Goal: Task Accomplishment & Management: Manage account settings

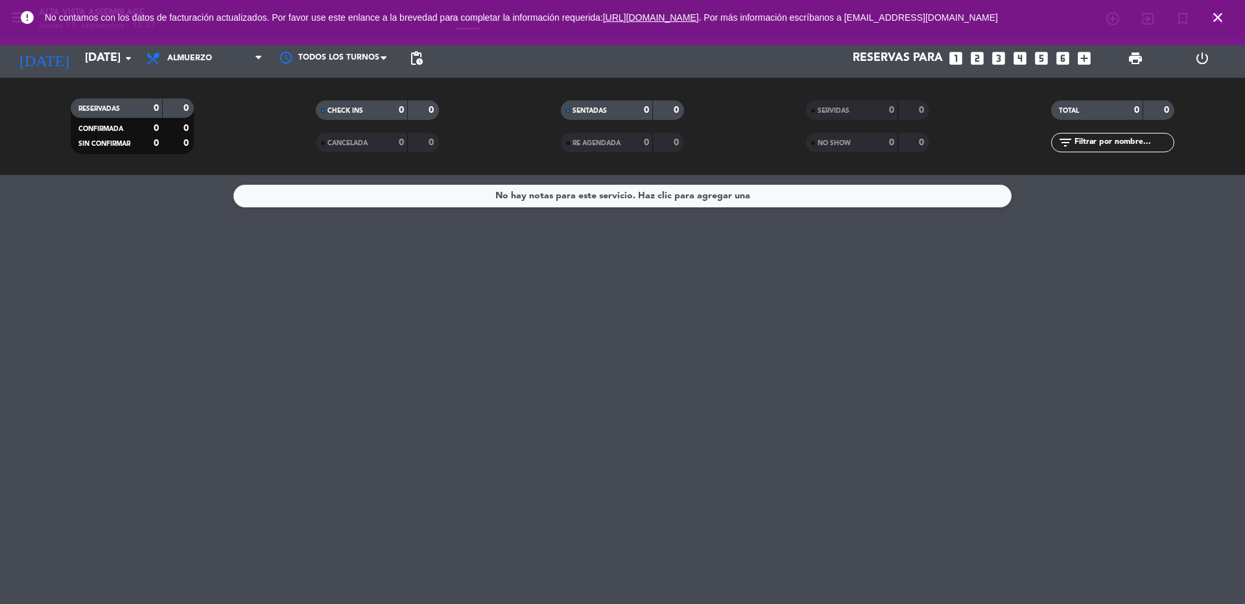
click at [1219, 18] on icon "close" at bounding box center [1218, 18] width 16 height 16
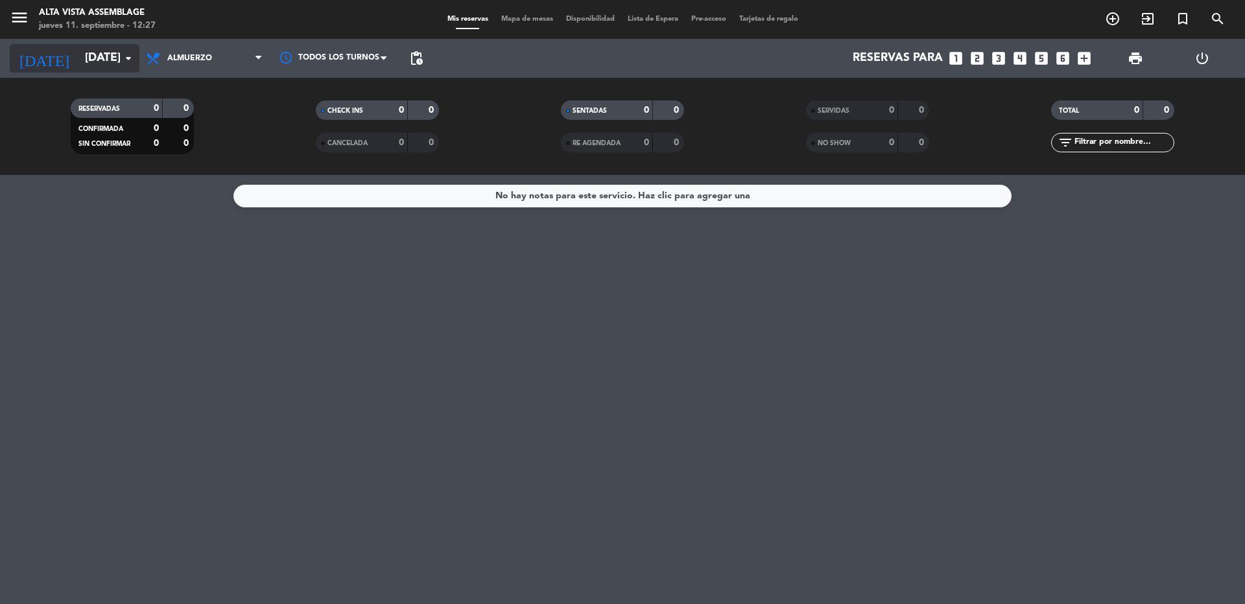
click at [80, 62] on input "[DATE]" at bounding box center [153, 58] width 150 height 26
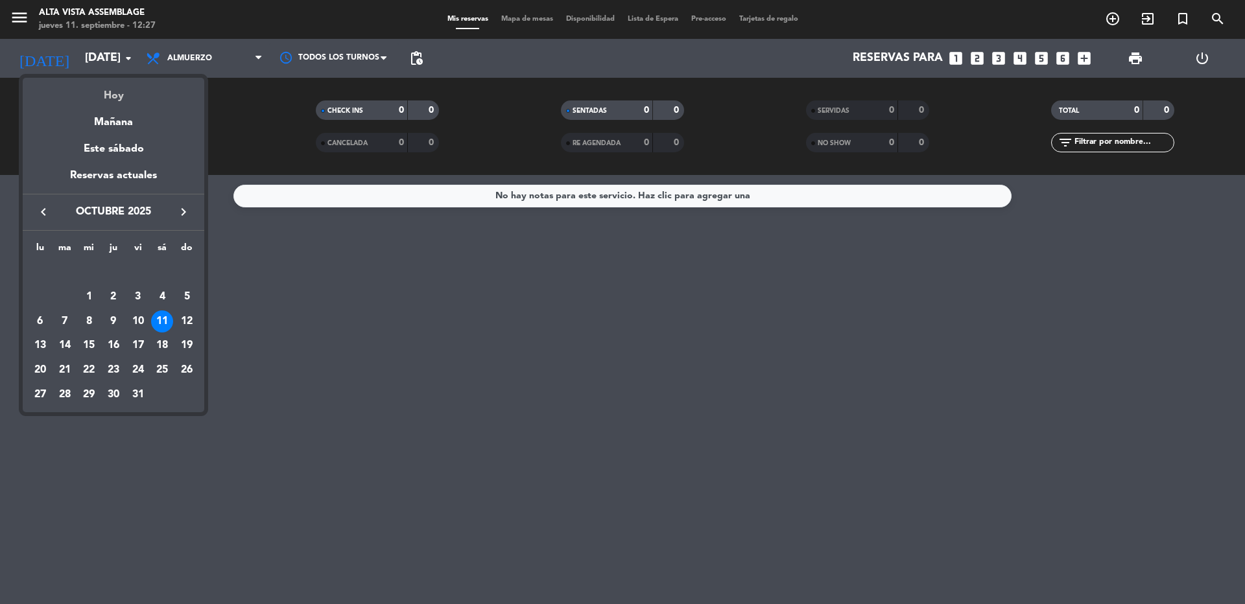
click at [106, 95] on div "Hoy" at bounding box center [114, 91] width 182 height 27
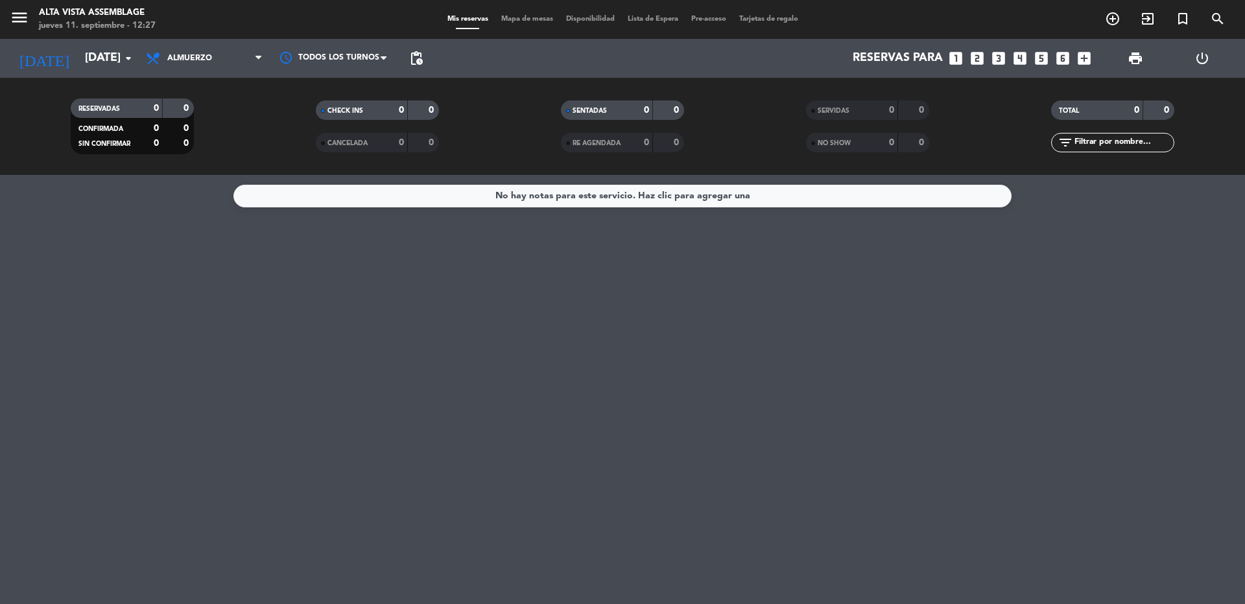
type input "[DEMOGRAPHIC_DATA][DATE]"
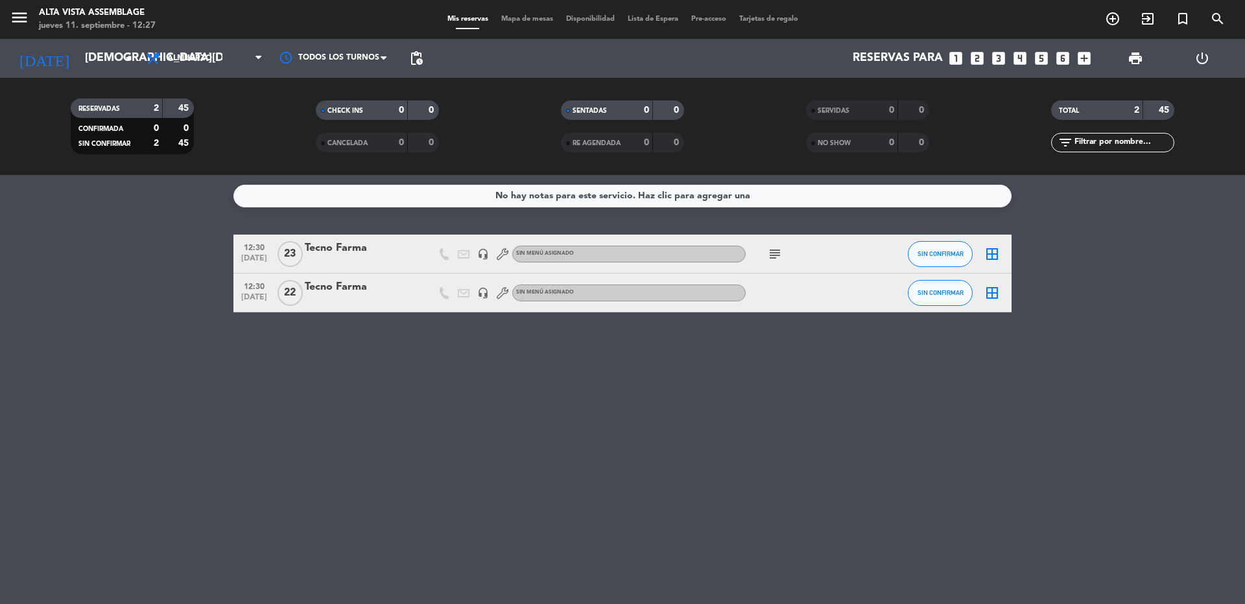
click at [960, 60] on icon "looks_one" at bounding box center [955, 58] width 17 height 17
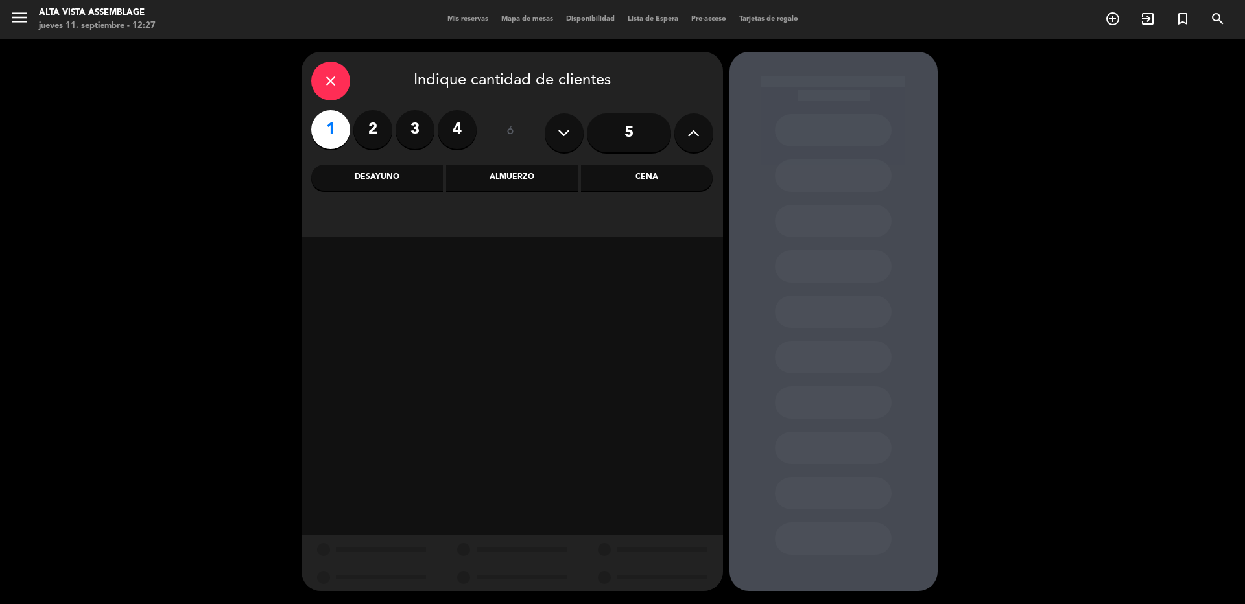
click at [500, 182] on div "Almuerzo" at bounding box center [512, 178] width 132 height 26
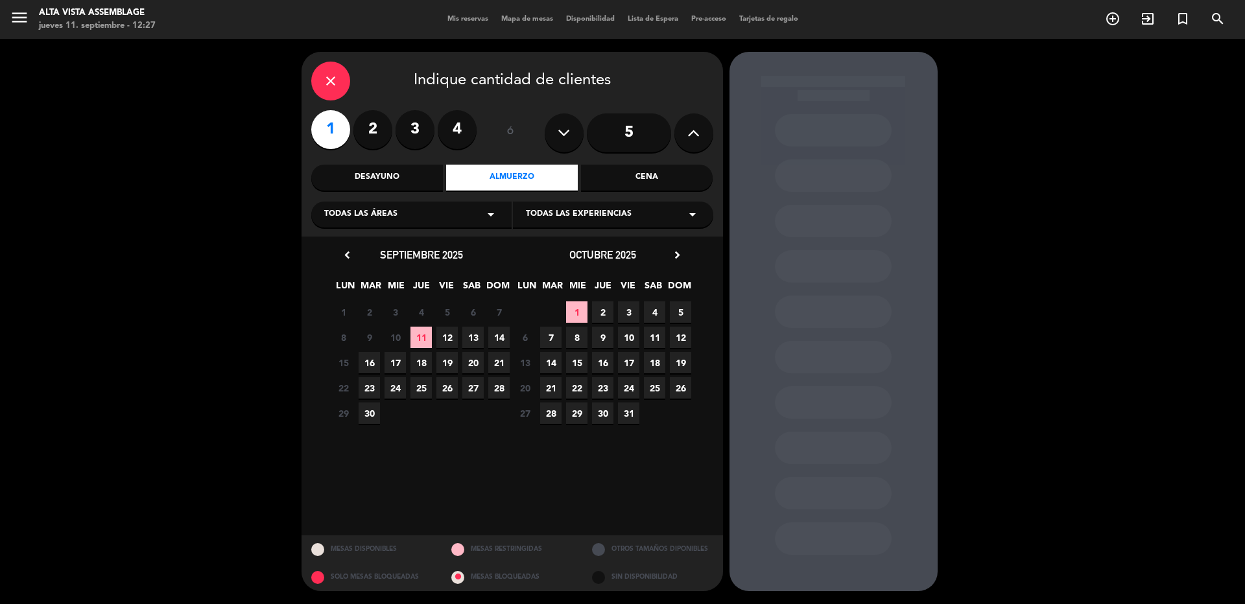
click at [424, 340] on span "11" at bounding box center [420, 337] width 21 height 21
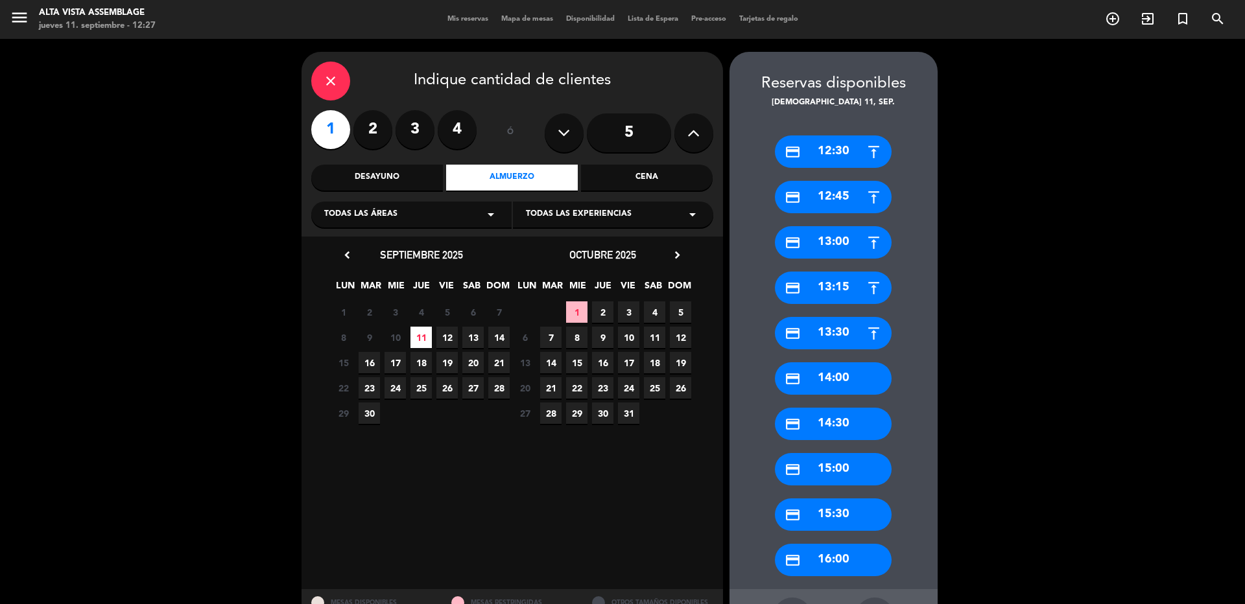
click at [826, 383] on div "credit_card 14:00" at bounding box center [833, 379] width 117 height 32
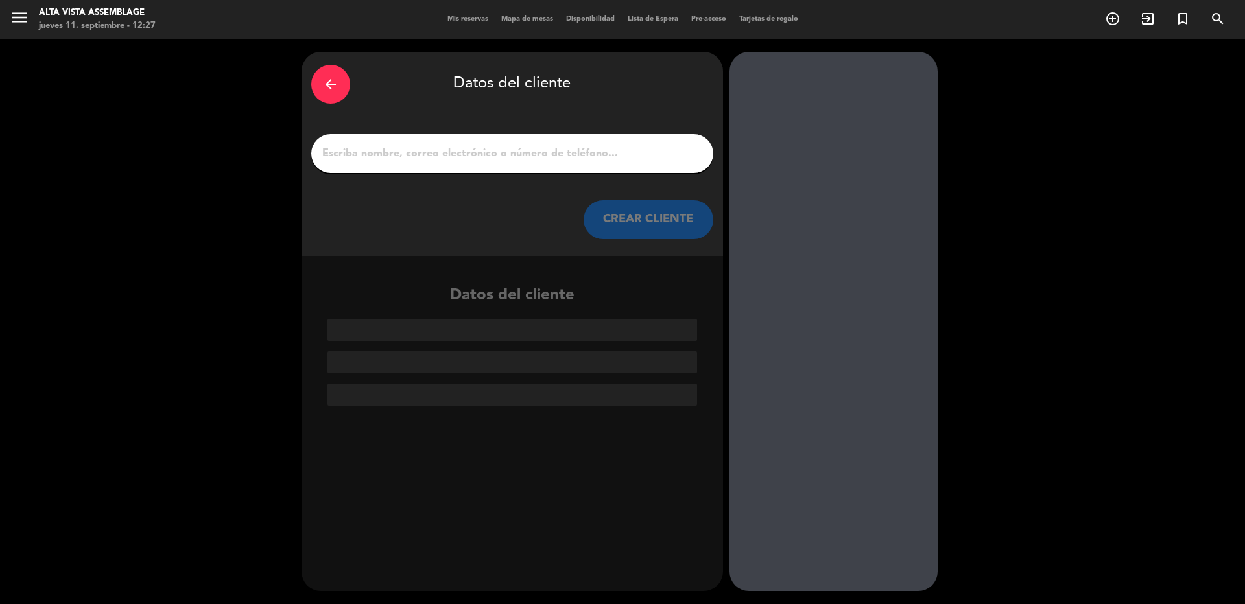
click at [368, 147] on input "1" at bounding box center [512, 154] width 383 height 18
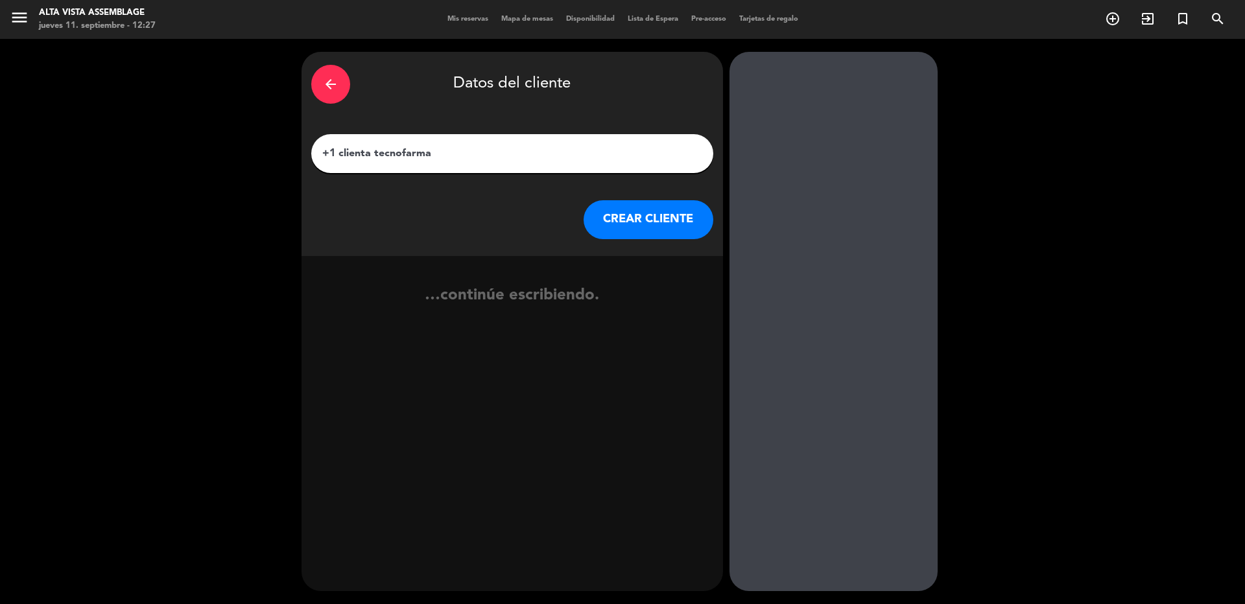
type input "+1 clienta tecnofarma"
click at [673, 226] on button "CREAR CLIENTE" at bounding box center [649, 219] width 130 height 39
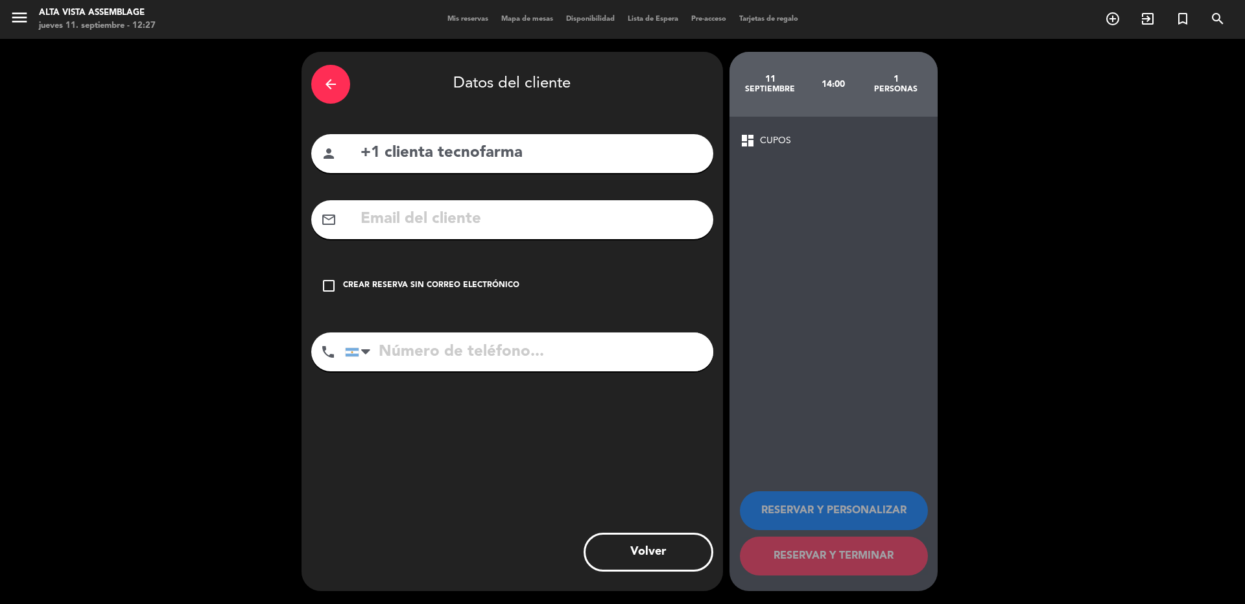
click at [330, 285] on icon "check_box_outline_blank" at bounding box center [329, 286] width 16 height 16
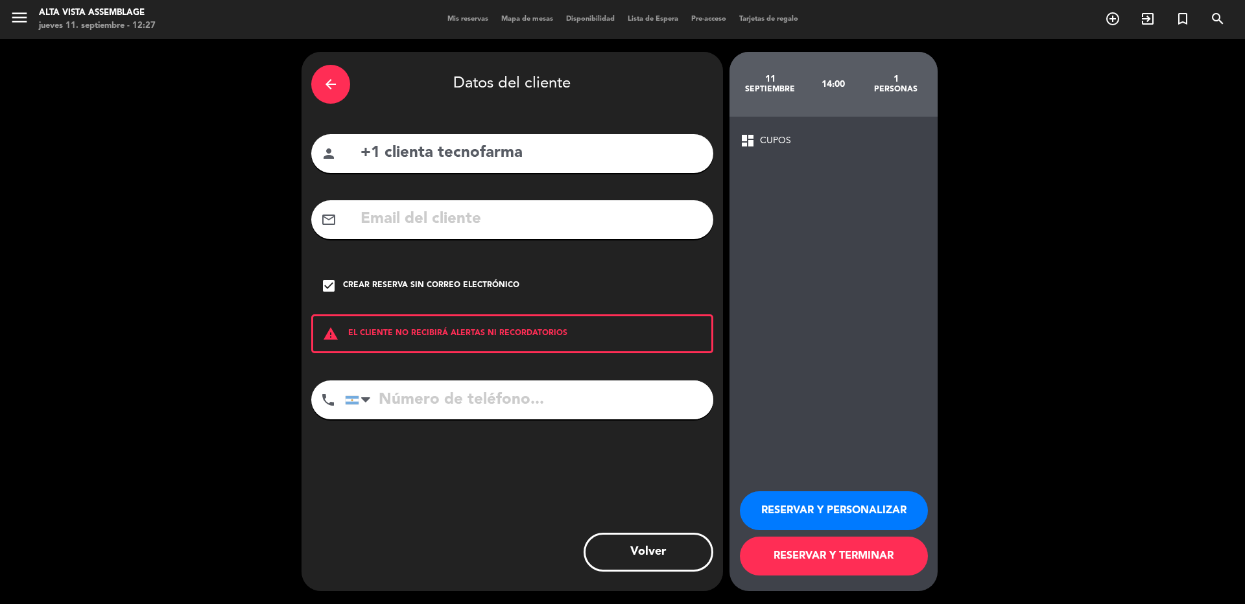
click at [875, 499] on button "RESERVAR Y PERSONALIZAR" at bounding box center [834, 511] width 188 height 39
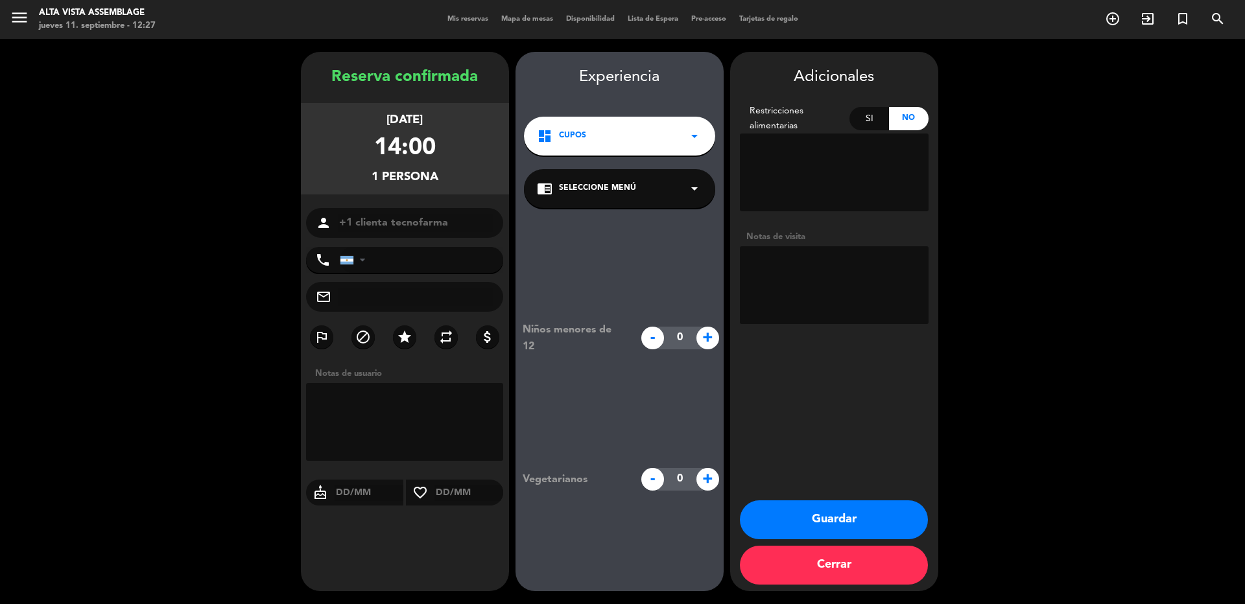
click at [797, 281] on textarea at bounding box center [834, 285] width 189 height 78
type textarea "se sumó una esposa de un participante."
click at [888, 509] on button "Guardar" at bounding box center [834, 520] width 188 height 39
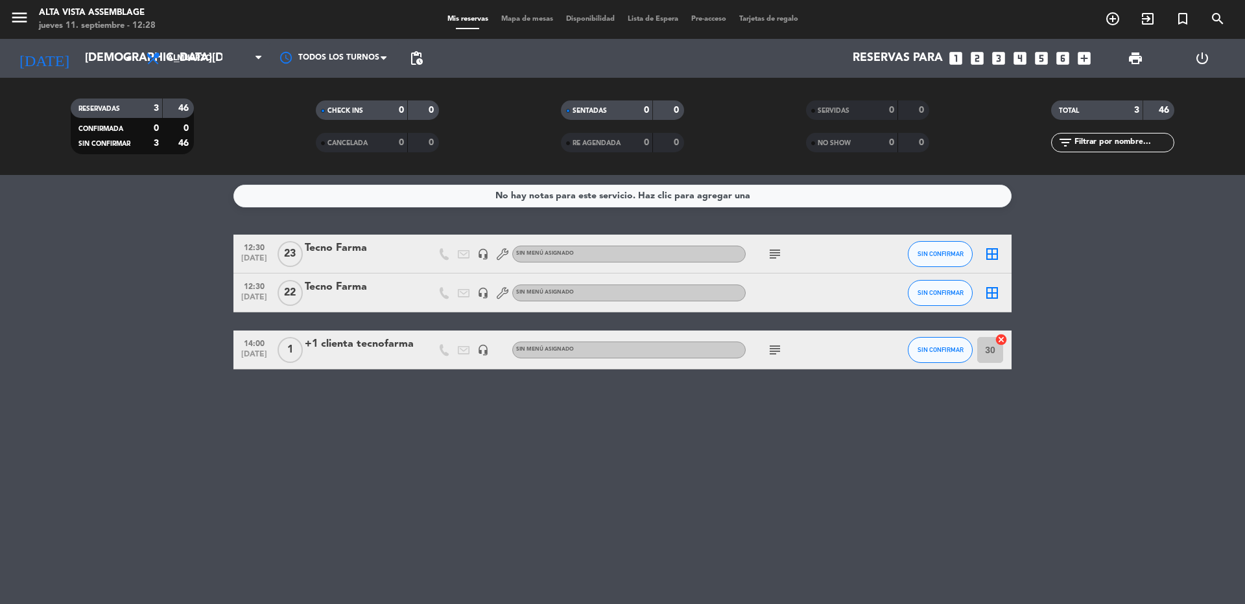
click at [506, 539] on div "No hay notas para este servicio. Haz clic para agregar una 12:30 [DATE] Tecno F…" at bounding box center [622, 389] width 1245 height 429
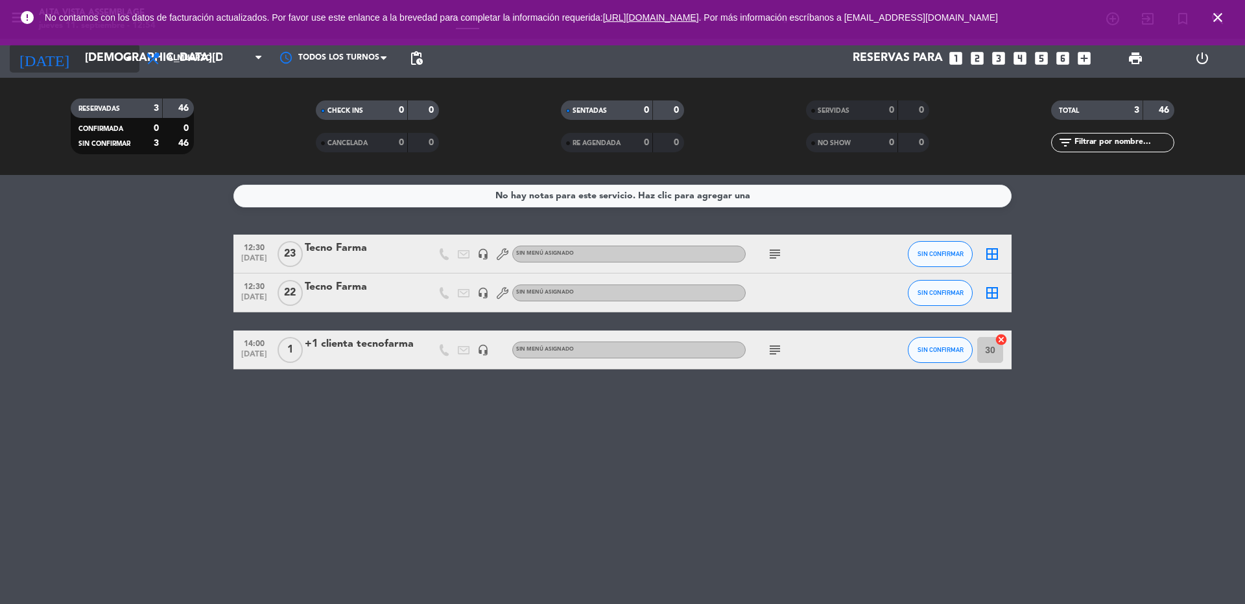
click at [104, 59] on input "[DEMOGRAPHIC_DATA][DATE]" at bounding box center [153, 58] width 150 height 26
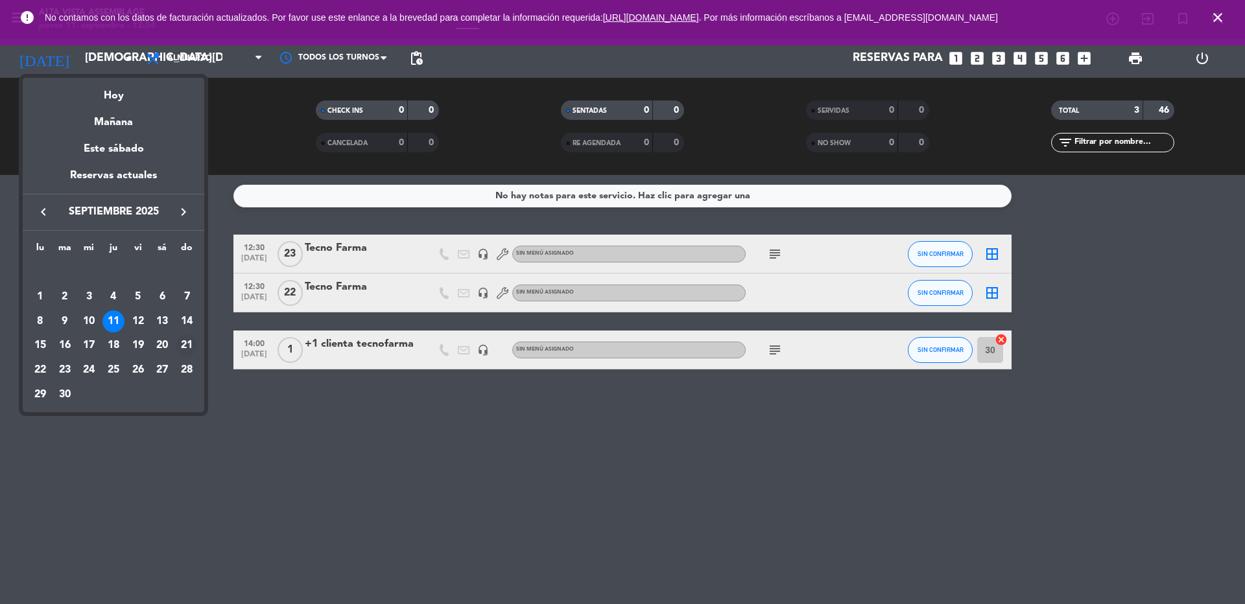
click at [187, 344] on div "21" at bounding box center [187, 346] width 22 height 22
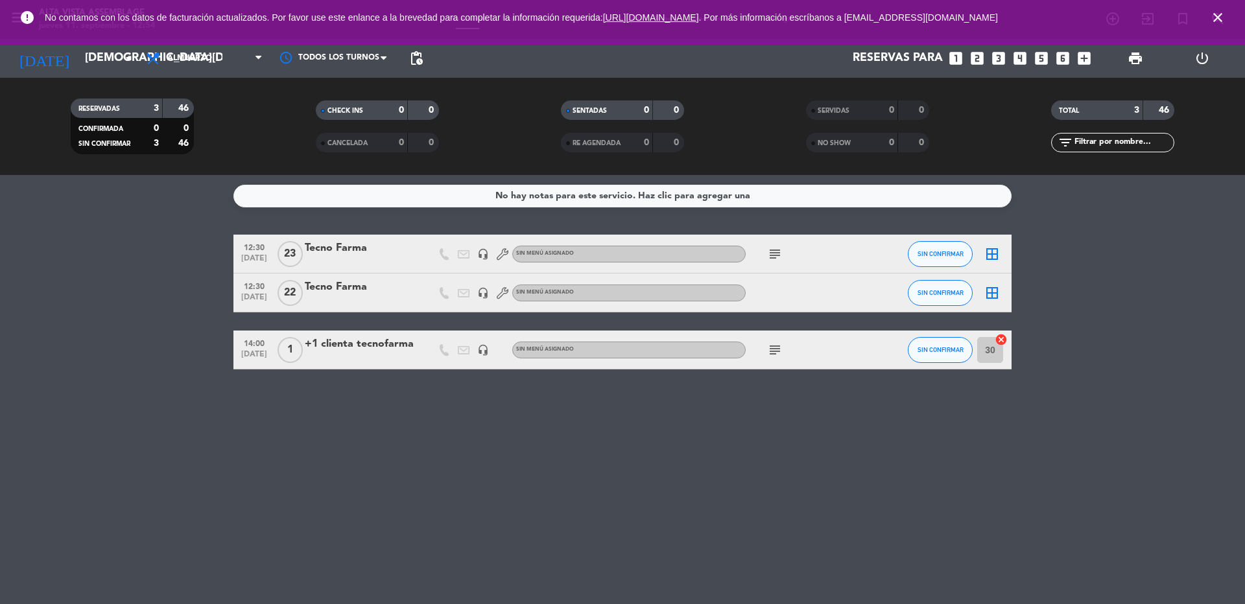
type input "[DATE]"
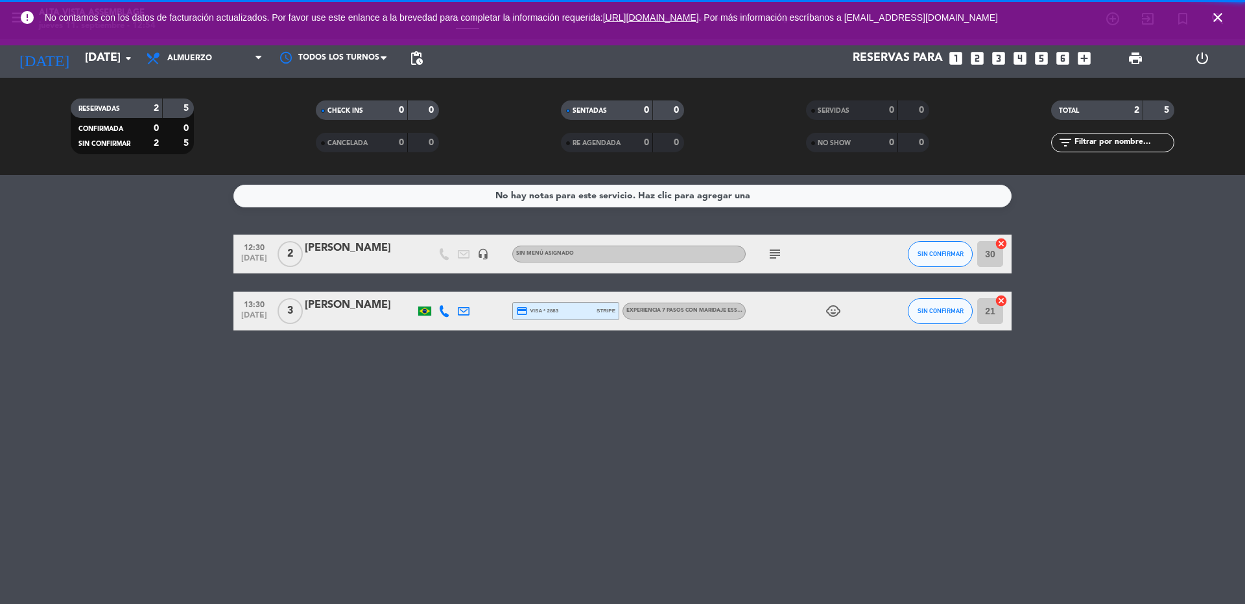
drag, startPoint x: 1222, startPoint y: 13, endPoint x: 1121, endPoint y: 15, distance: 100.5
click at [1221, 14] on icon "close" at bounding box center [1218, 18] width 16 height 16
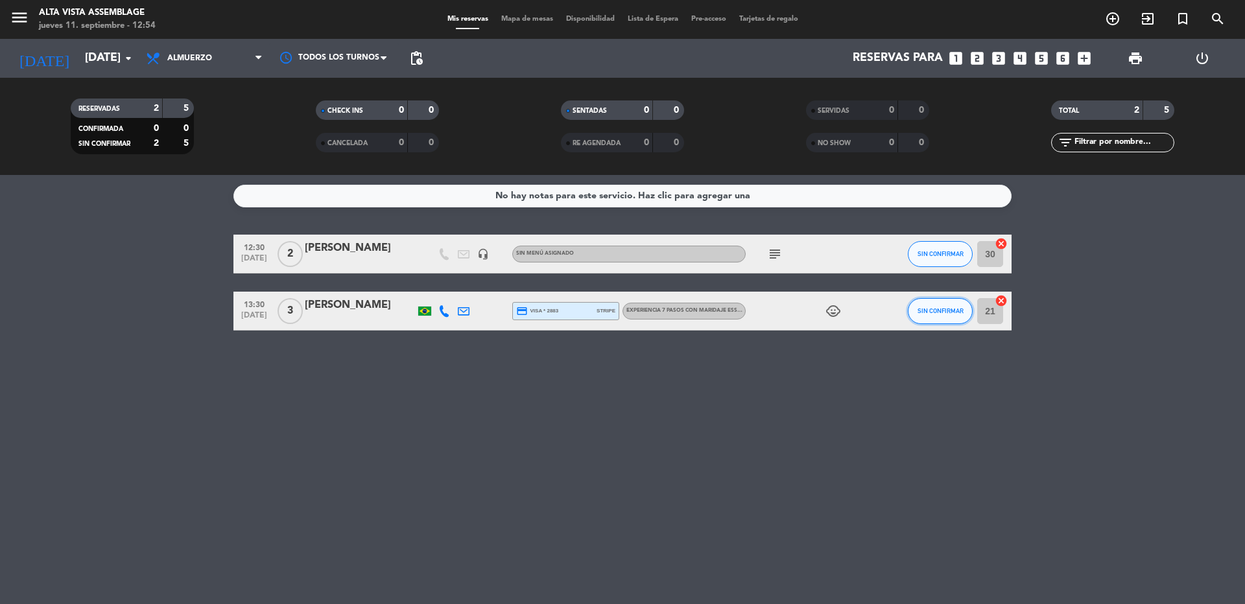
click at [927, 313] on span "SIN CONFIRMAR" at bounding box center [941, 310] width 46 height 7
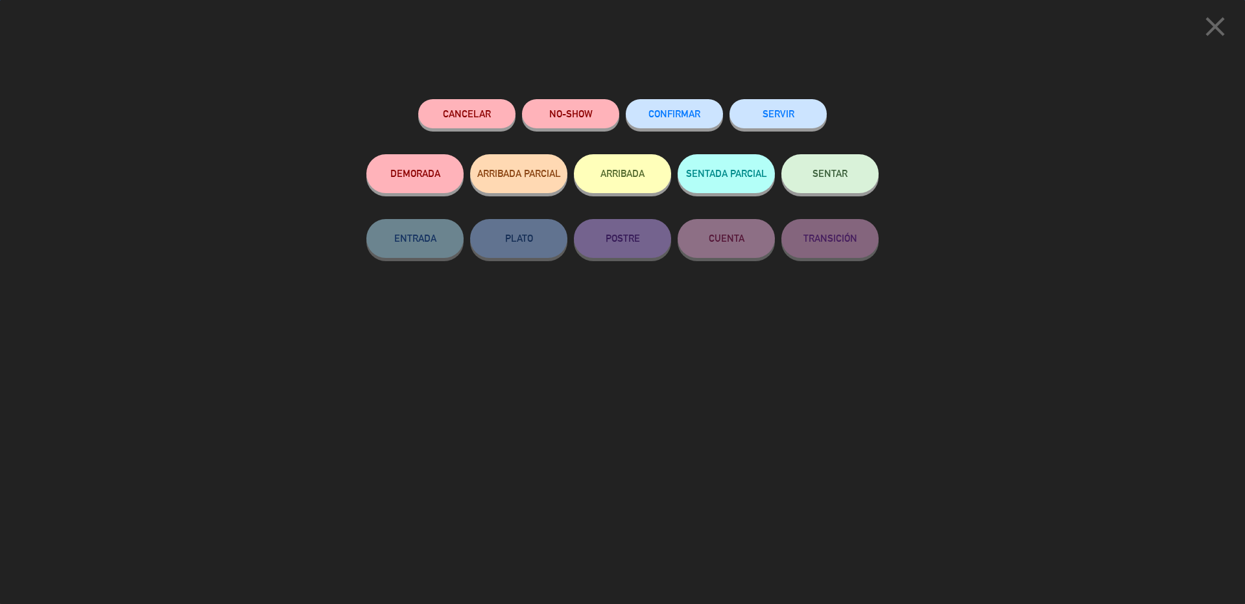
click at [670, 107] on button "CONFIRMAR" at bounding box center [674, 113] width 97 height 29
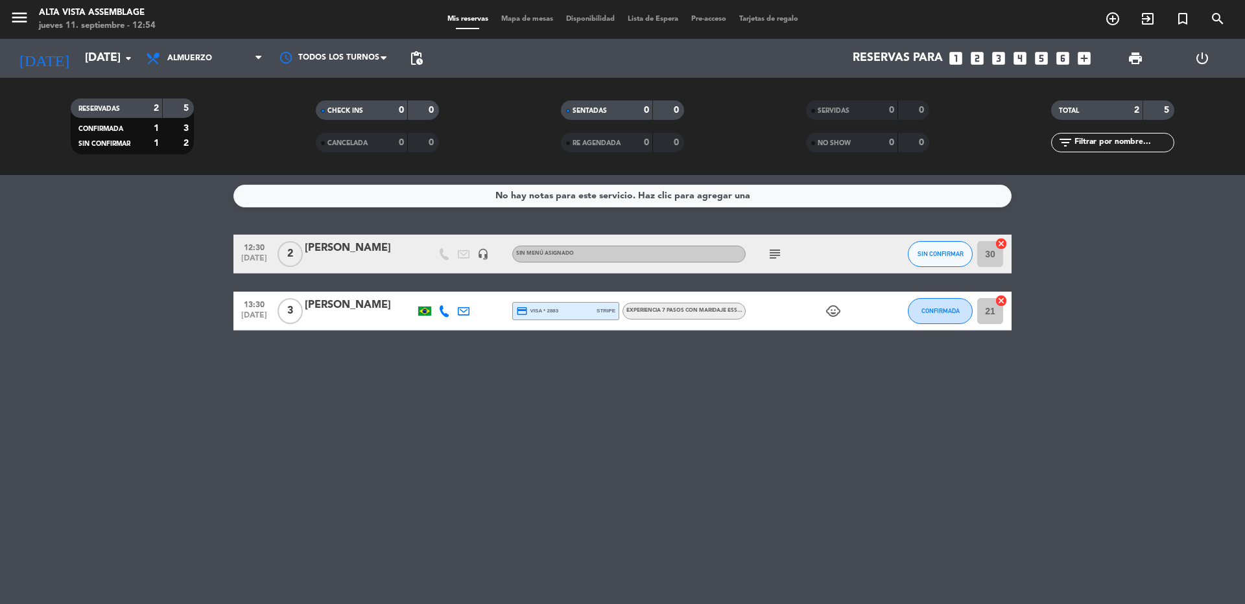
click at [335, 303] on div "[PERSON_NAME]" at bounding box center [360, 305] width 110 height 17
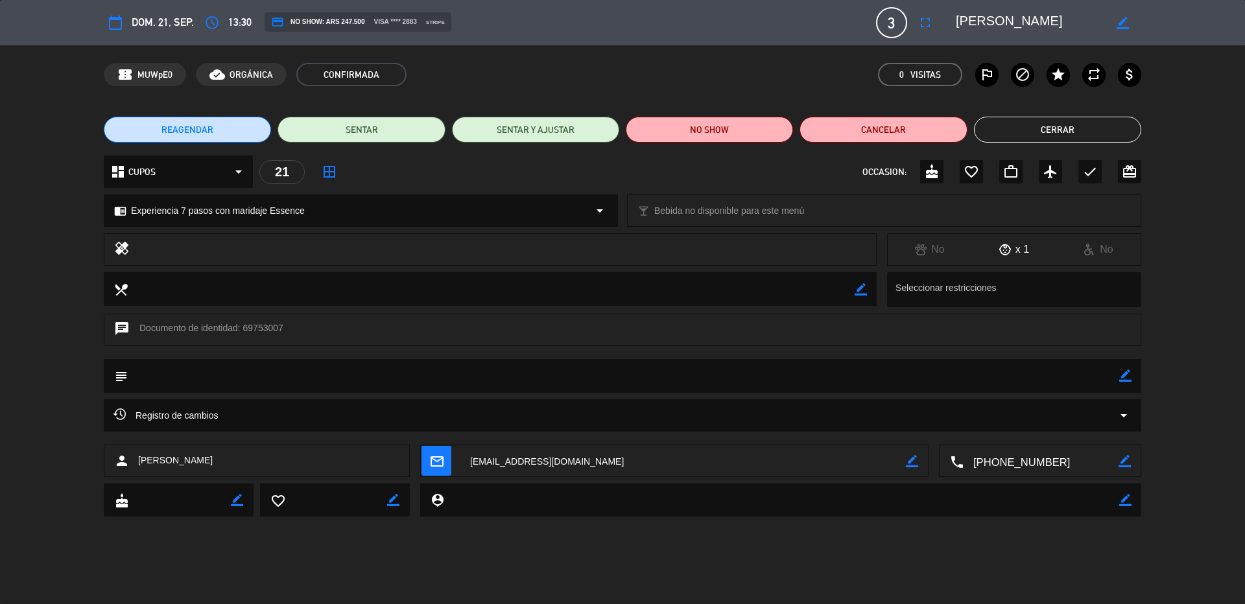
click at [1123, 379] on icon "border_color" at bounding box center [1125, 376] width 12 height 12
click at [1079, 381] on textarea at bounding box center [624, 375] width 992 height 33
type textarea "1 bébé de 1 año. Proponerles preparar algun puré."
click at [1133, 372] on div "subject" at bounding box center [623, 376] width 1038 height 34
click at [1124, 372] on icon at bounding box center [1125, 376] width 12 height 12
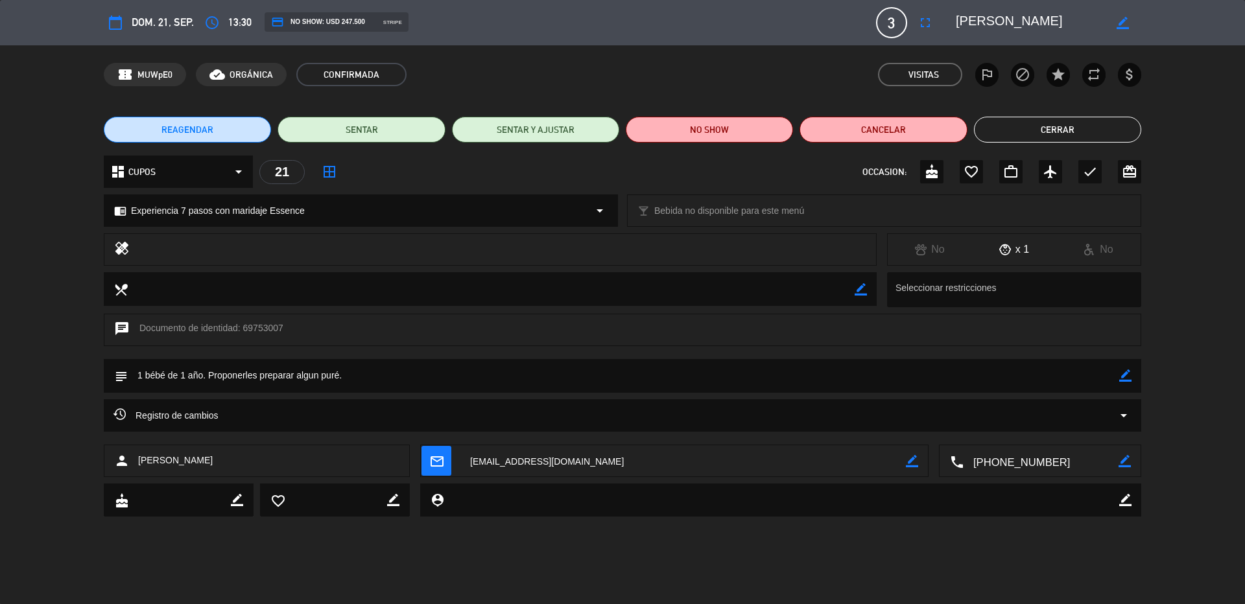
click at [1080, 126] on button "Cerrar" at bounding box center [1057, 130] width 167 height 26
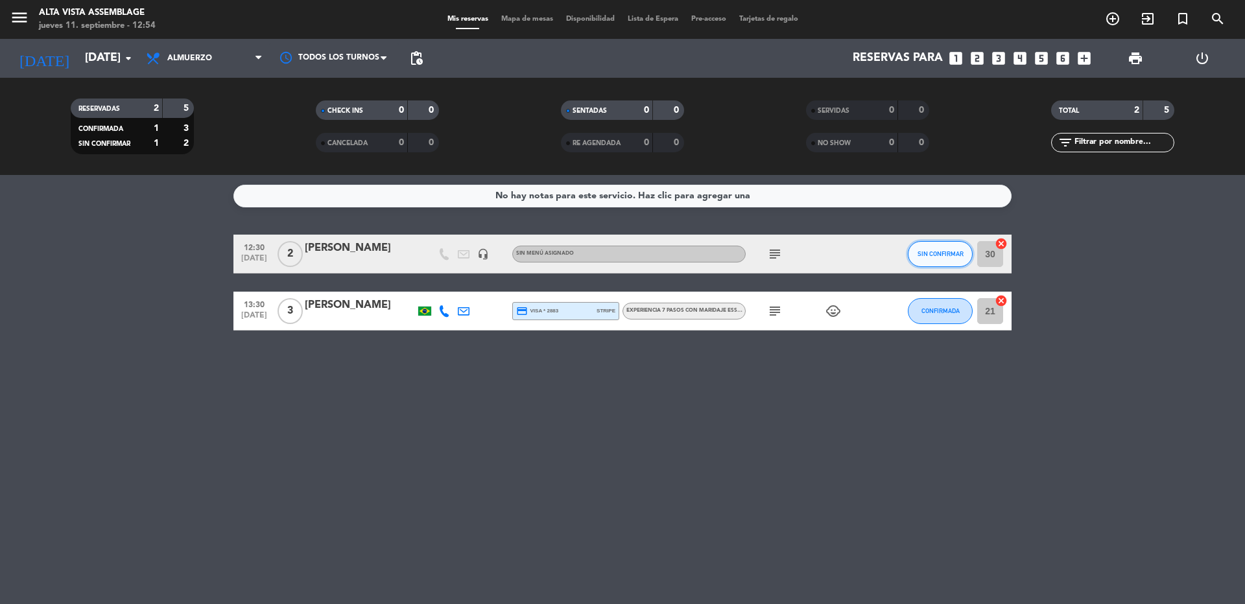
click at [918, 252] on span "SIN CONFIRMAR" at bounding box center [941, 253] width 46 height 7
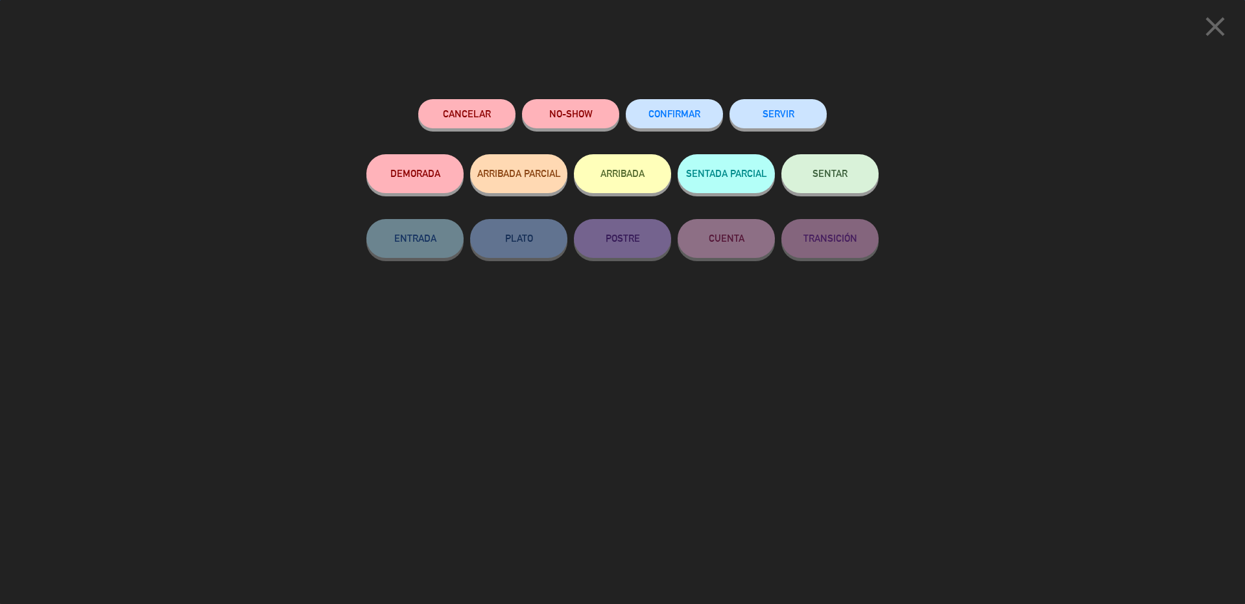
click at [684, 110] on button "CONFIRMAR" at bounding box center [674, 113] width 97 height 29
